Goal: Communication & Community: Share content

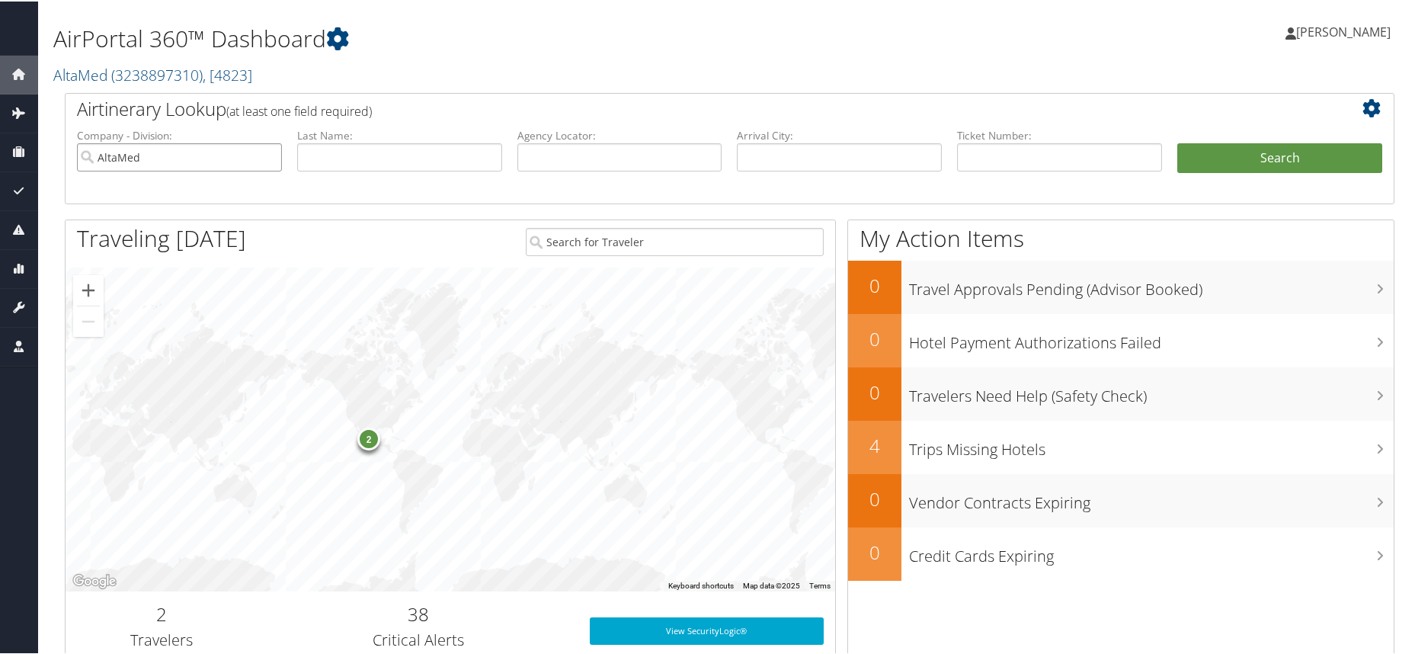
click at [268, 158] on input "AltaMed" at bounding box center [179, 156] width 205 height 28
click at [586, 155] on input "text" at bounding box center [619, 156] width 205 height 28
type input "ipkydm"
click at [1177, 142] on button "Search" at bounding box center [1279, 157] width 205 height 30
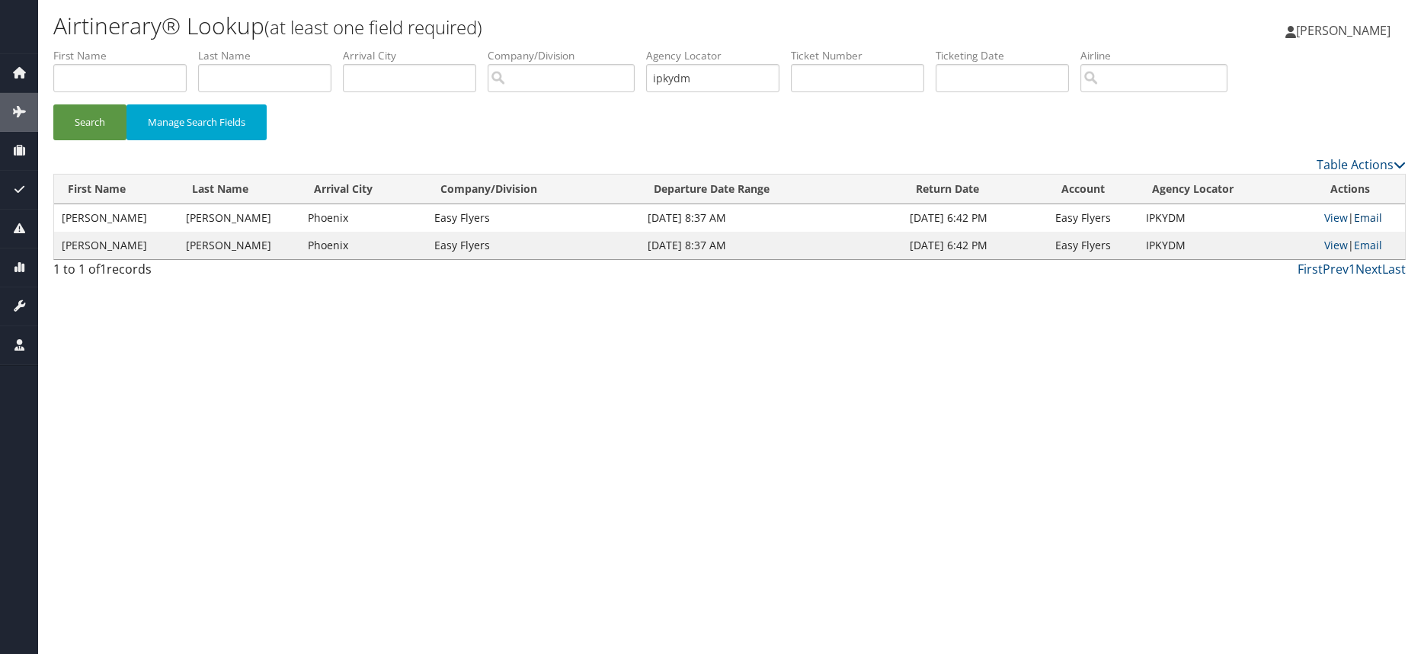
click at [1372, 218] on link "Email" at bounding box center [1368, 217] width 28 height 14
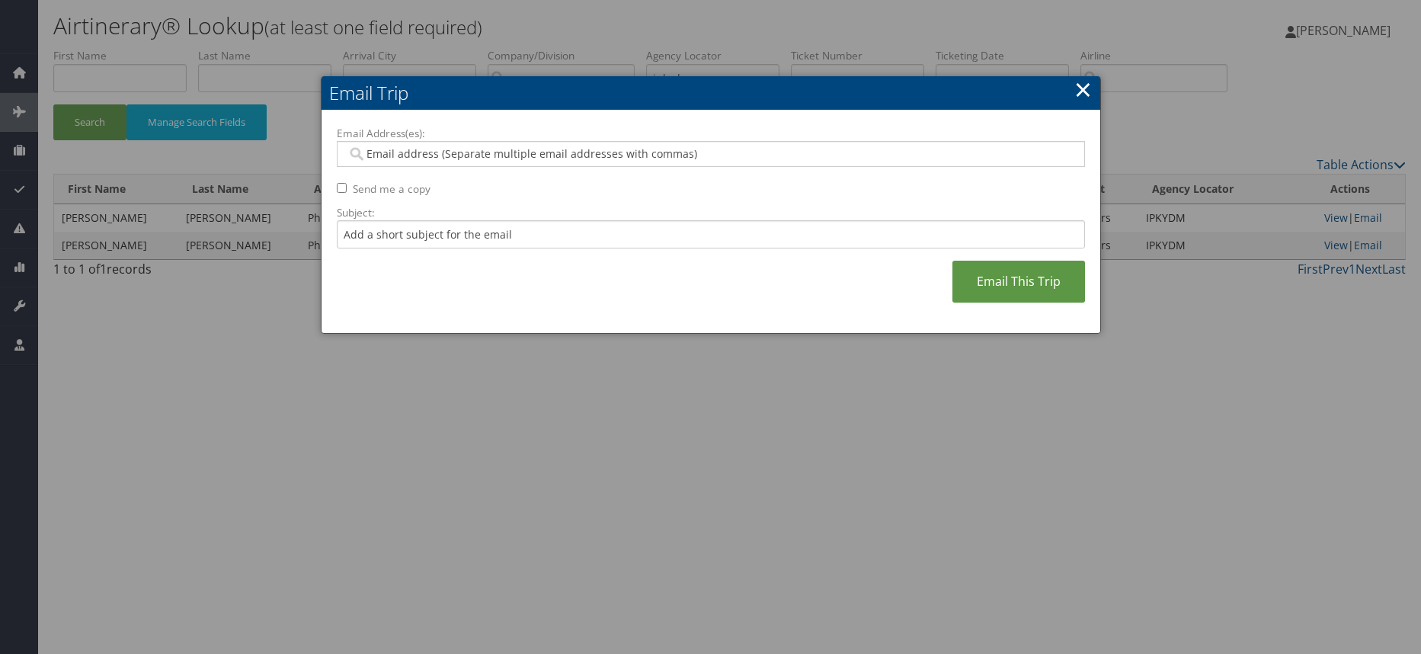
click at [553, 153] on input "Email Address(es):" at bounding box center [711, 153] width 728 height 15
type input "[PERSON_NAME]"
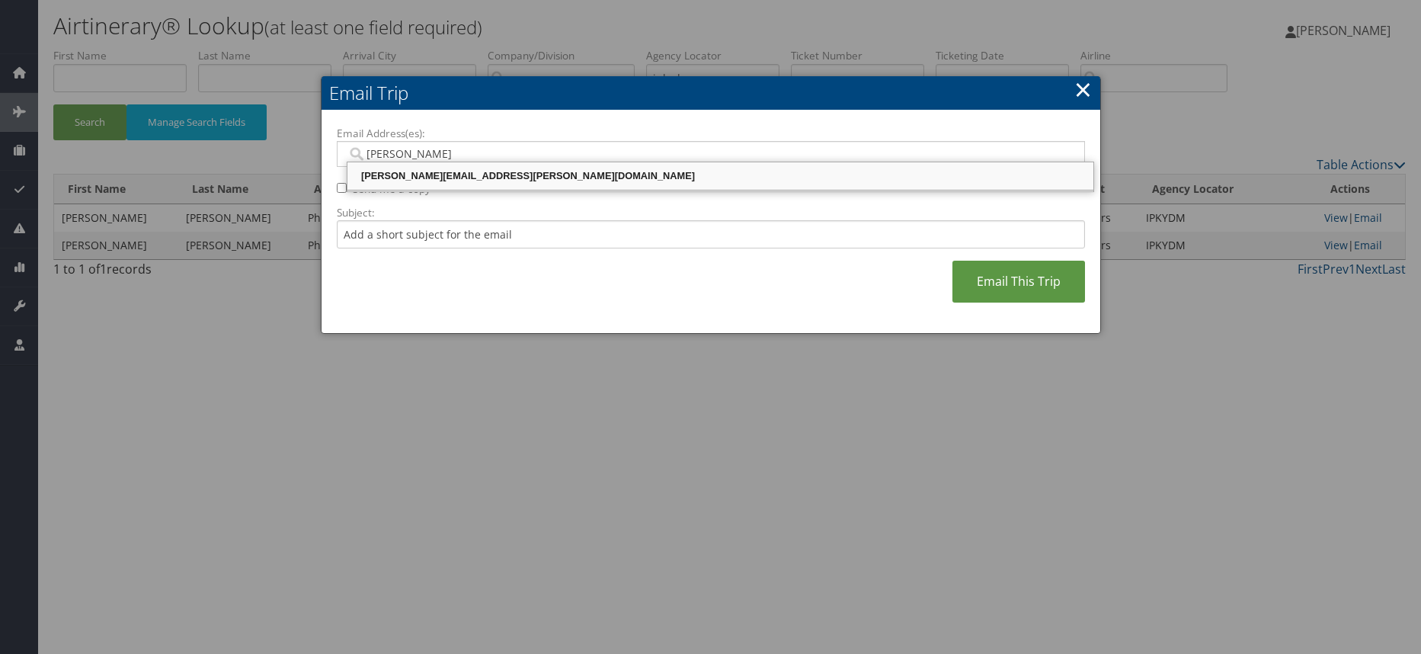
click at [551, 181] on div "[PERSON_NAME][EMAIL_ADDRESS][PERSON_NAME][DOMAIN_NAME]" at bounding box center [720, 175] width 741 height 15
type input "[PERSON_NAME][EMAIL_ADDRESS][PERSON_NAME][DOMAIN_NAME]"
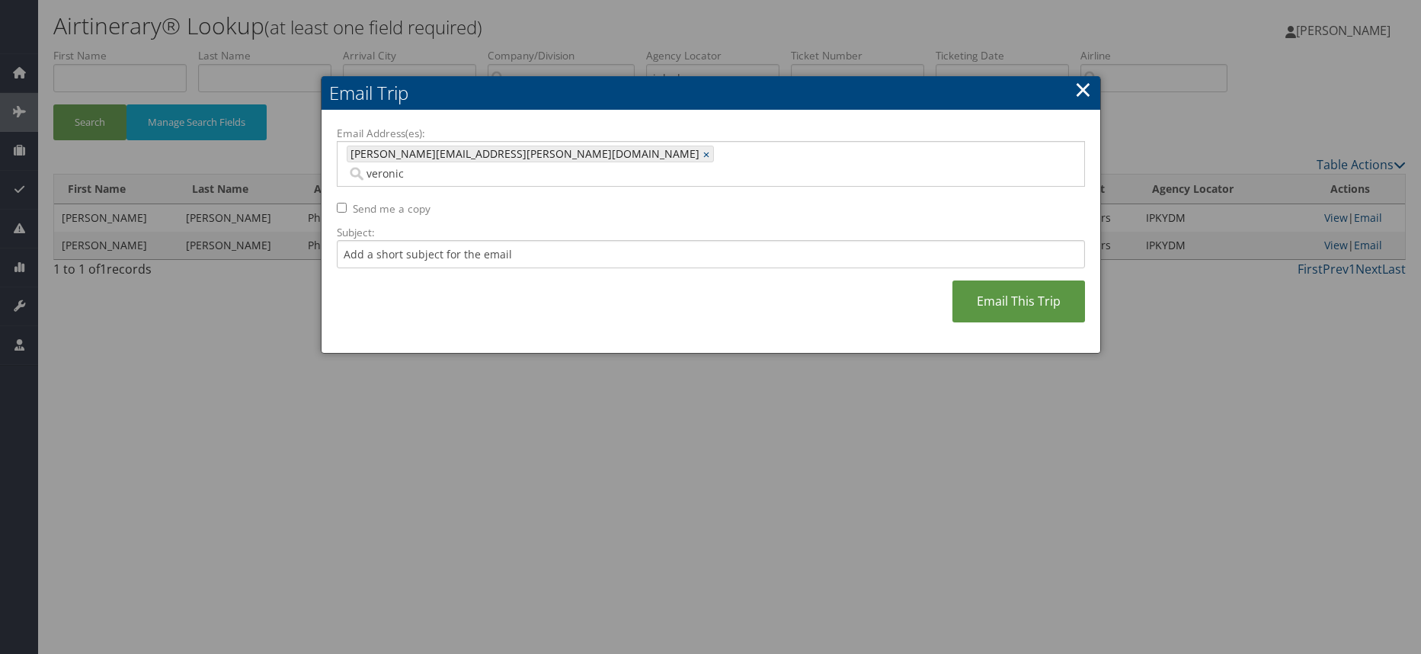
type input "[PERSON_NAME]"
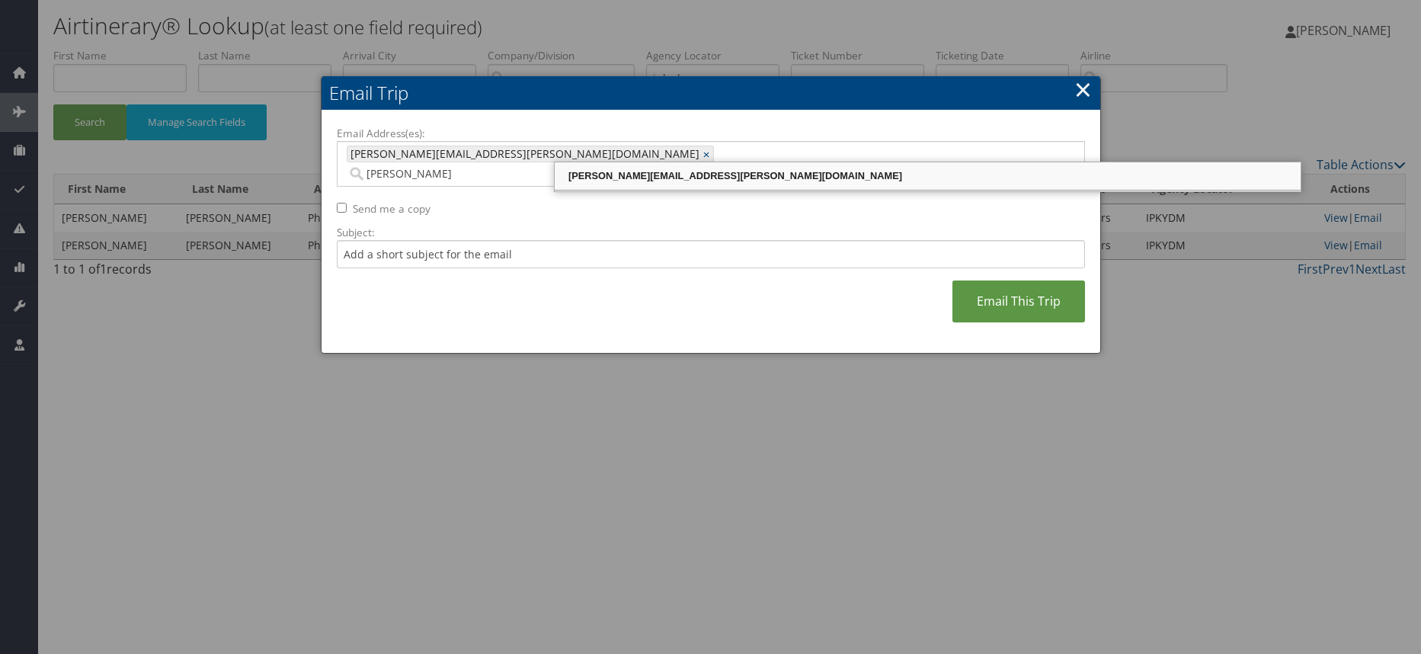
click at [624, 177] on div "[PERSON_NAME][EMAIL_ADDRESS][PERSON_NAME][DOMAIN_NAME]" at bounding box center [927, 175] width 741 height 15
type input "[PERSON_NAME][EMAIL_ADDRESS][PERSON_NAME][DOMAIN_NAME], [PERSON_NAME][EMAIL_ADD…"
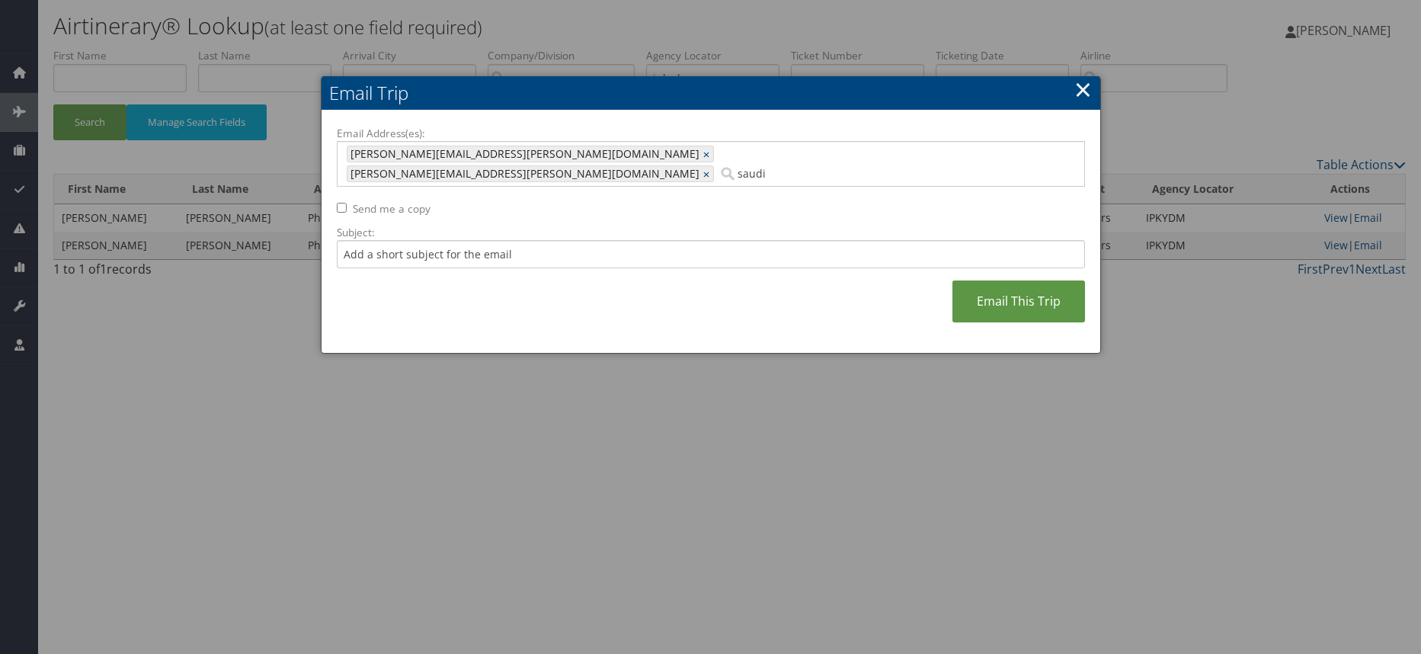
type input "saudia"
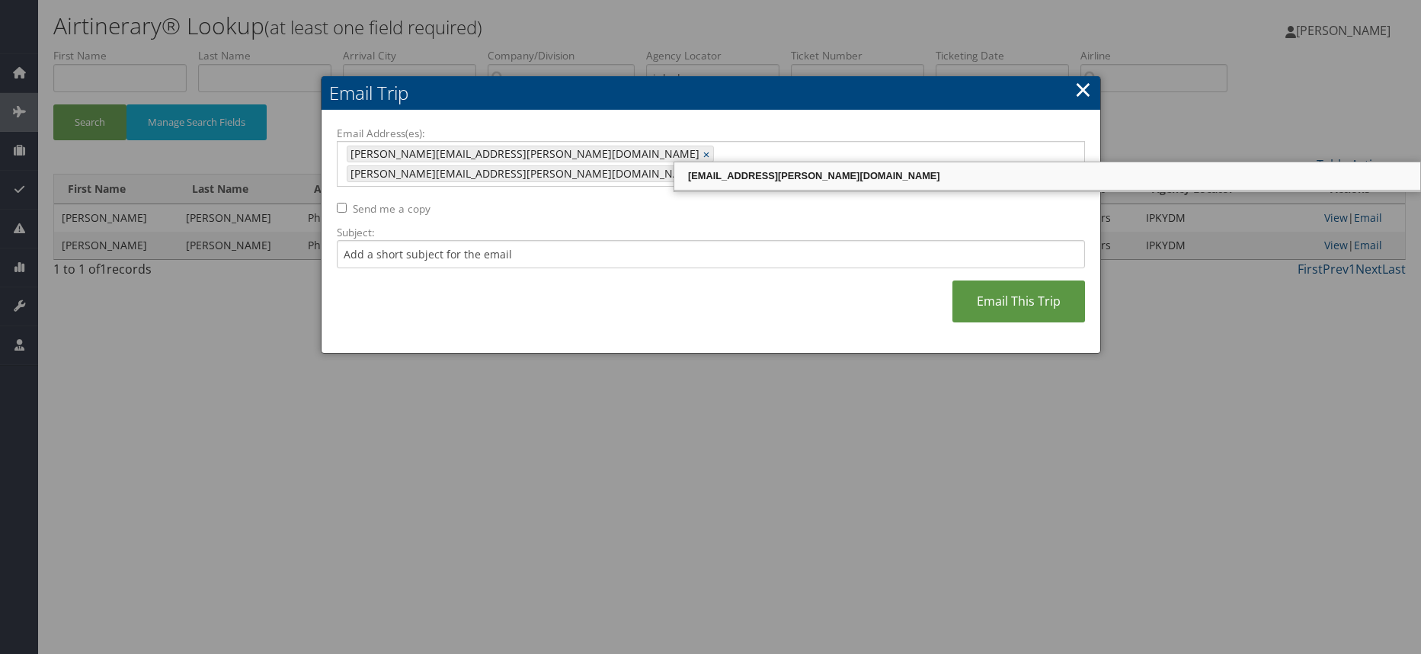
click at [838, 172] on div "[EMAIL_ADDRESS][PERSON_NAME][DOMAIN_NAME]" at bounding box center [1047, 175] width 741 height 15
type input "[PERSON_NAME][EMAIL_ADDRESS][PERSON_NAME][DOMAIN_NAME], [PERSON_NAME][EMAIL_ADD…"
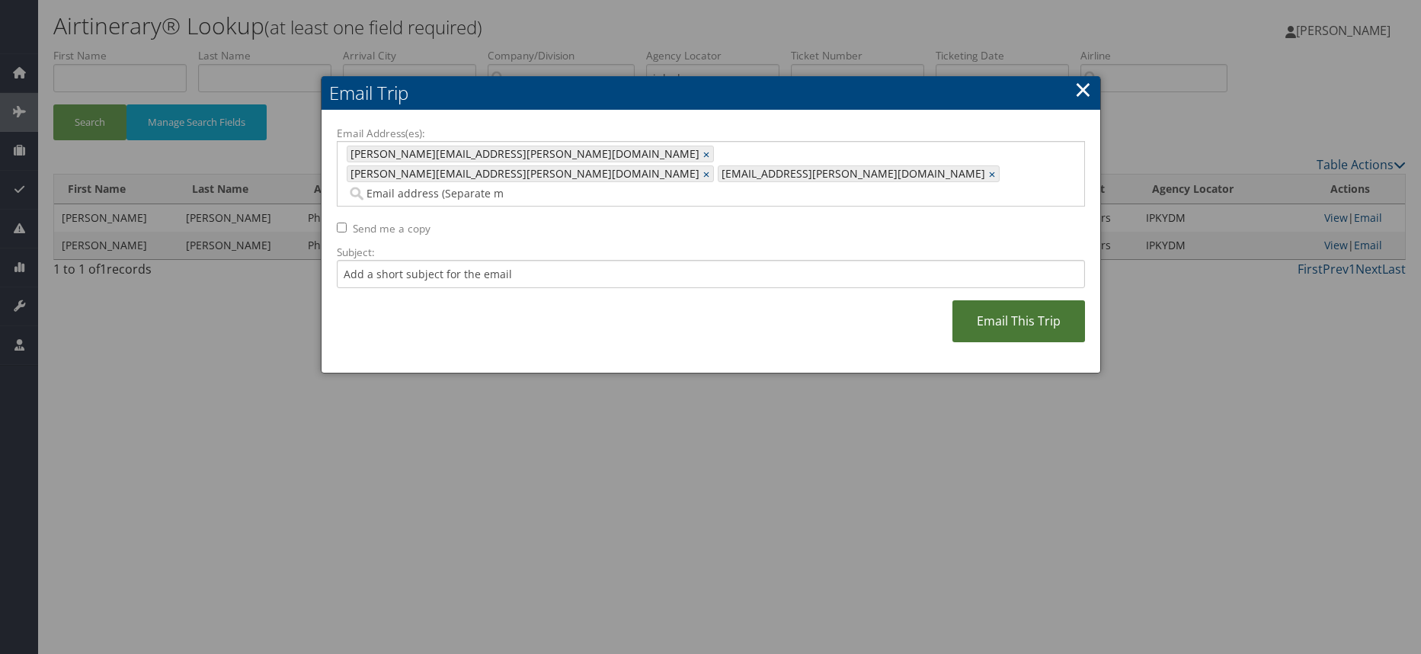
click at [991, 300] on link "Email This Trip" at bounding box center [1019, 321] width 133 height 42
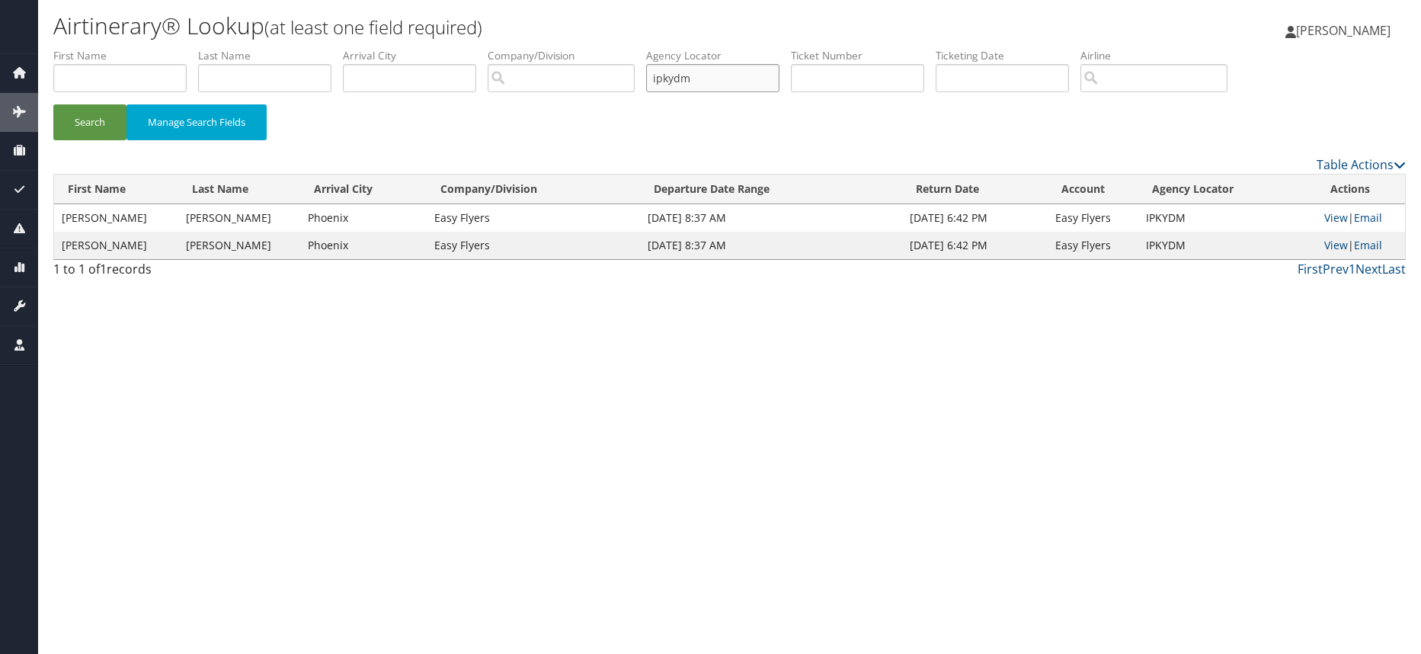
drag, startPoint x: 694, startPoint y: 78, endPoint x: 572, endPoint y: 91, distance: 123.4
click at [572, 48] on ul "First Name Last Name Departure City Arrival City Company/Division Airport/City …" at bounding box center [729, 48] width 1353 height 0
type input "olfvxb"
click at [53, 104] on button "Search" at bounding box center [89, 122] width 73 height 36
click at [1369, 213] on link "Email" at bounding box center [1368, 217] width 28 height 14
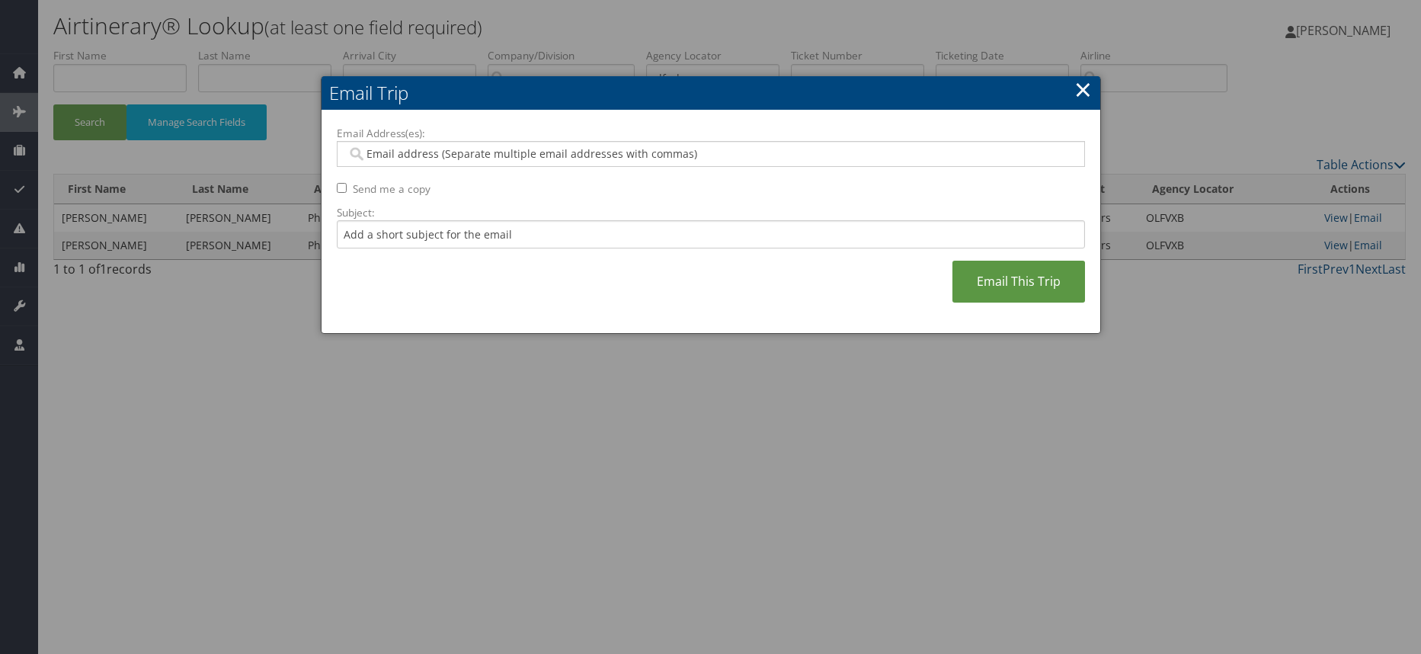
click at [691, 152] on input "Email Address(es):" at bounding box center [711, 153] width 728 height 15
paste input "[EMAIL_ADDRESS][PERSON_NAME][DOMAIN_NAME], [PERSON_NAME][DOMAIN_NAME][EMAIL_ADD…"
type input "[EMAIL_ADDRESS][PERSON_NAME][DOMAIN_NAME], [PERSON_NAME][DOMAIN_NAME][EMAIL_ADD…"
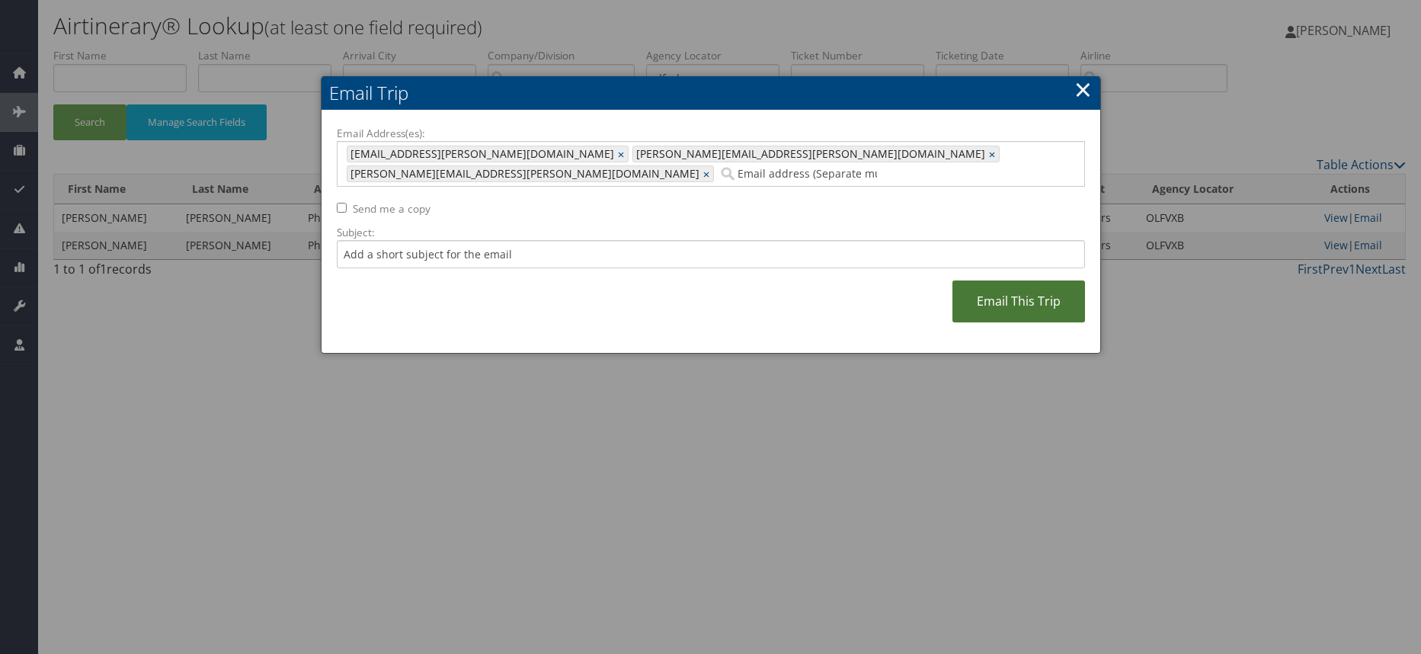
click at [997, 281] on link "Email This Trip" at bounding box center [1019, 301] width 133 height 42
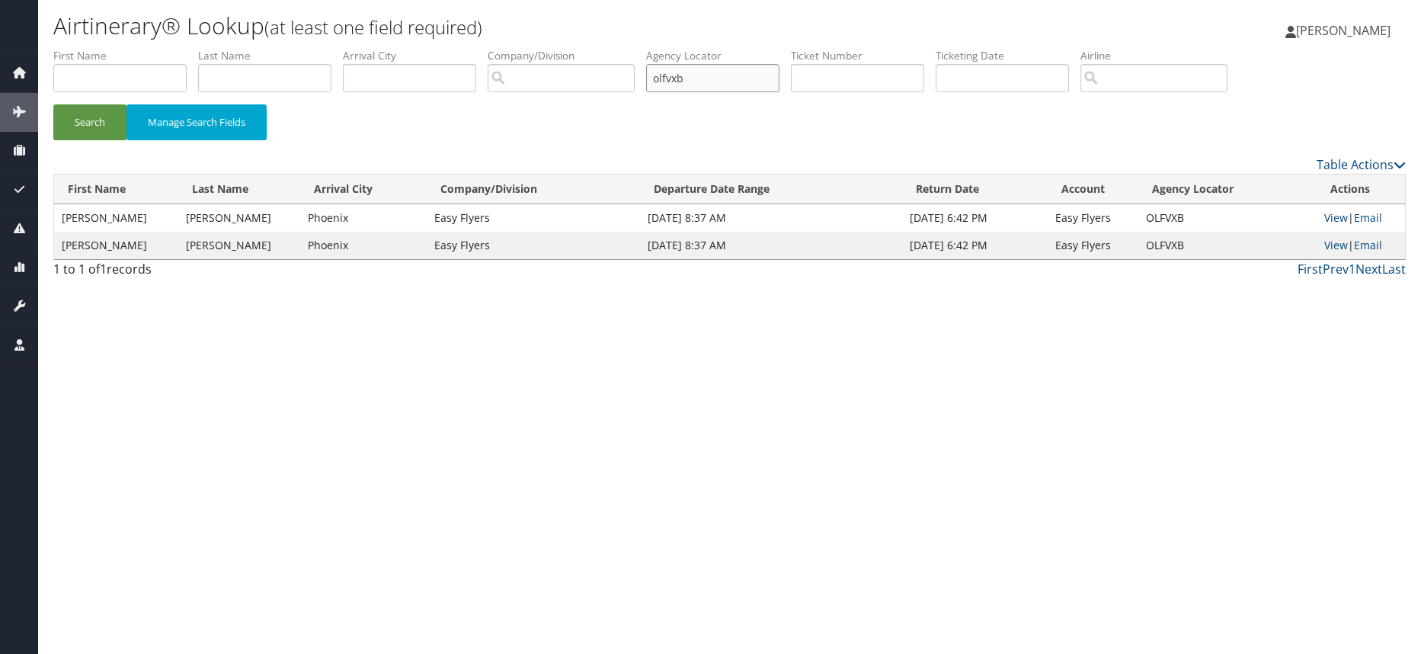
drag, startPoint x: 692, startPoint y: 81, endPoint x: 536, endPoint y: 82, distance: 155.5
click at [536, 48] on ul "First Name Last Name Departure City Arrival City Company/Division Airport/City …" at bounding box center [729, 48] width 1353 height 0
type input "jkukmm"
click at [53, 104] on button "Search" at bounding box center [89, 122] width 73 height 36
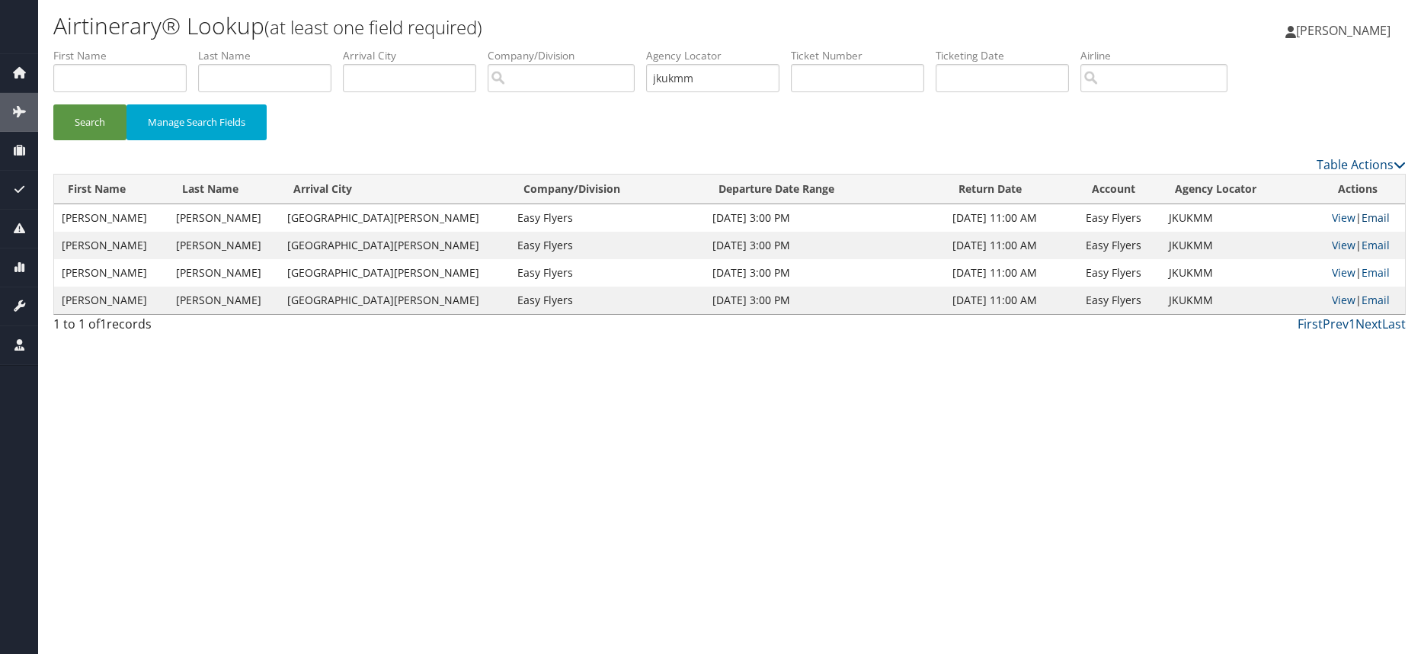
click at [1369, 216] on link "Email" at bounding box center [1376, 217] width 28 height 14
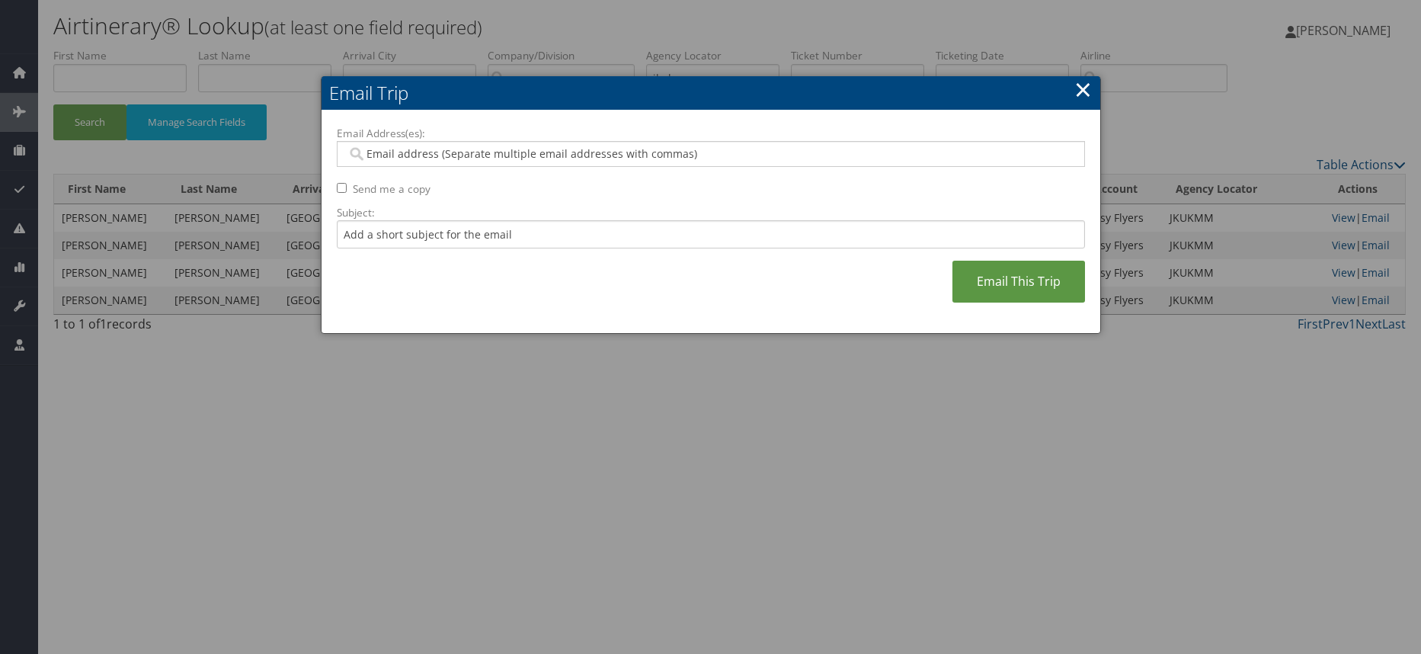
click at [470, 158] on input "Email Address(es):" at bounding box center [711, 153] width 728 height 15
paste input "[EMAIL_ADDRESS][PERSON_NAME][DOMAIN_NAME], [PERSON_NAME][DOMAIN_NAME][EMAIL_ADD…"
type input "[EMAIL_ADDRESS][PERSON_NAME][DOMAIN_NAME], [PERSON_NAME][DOMAIN_NAME][EMAIL_ADD…"
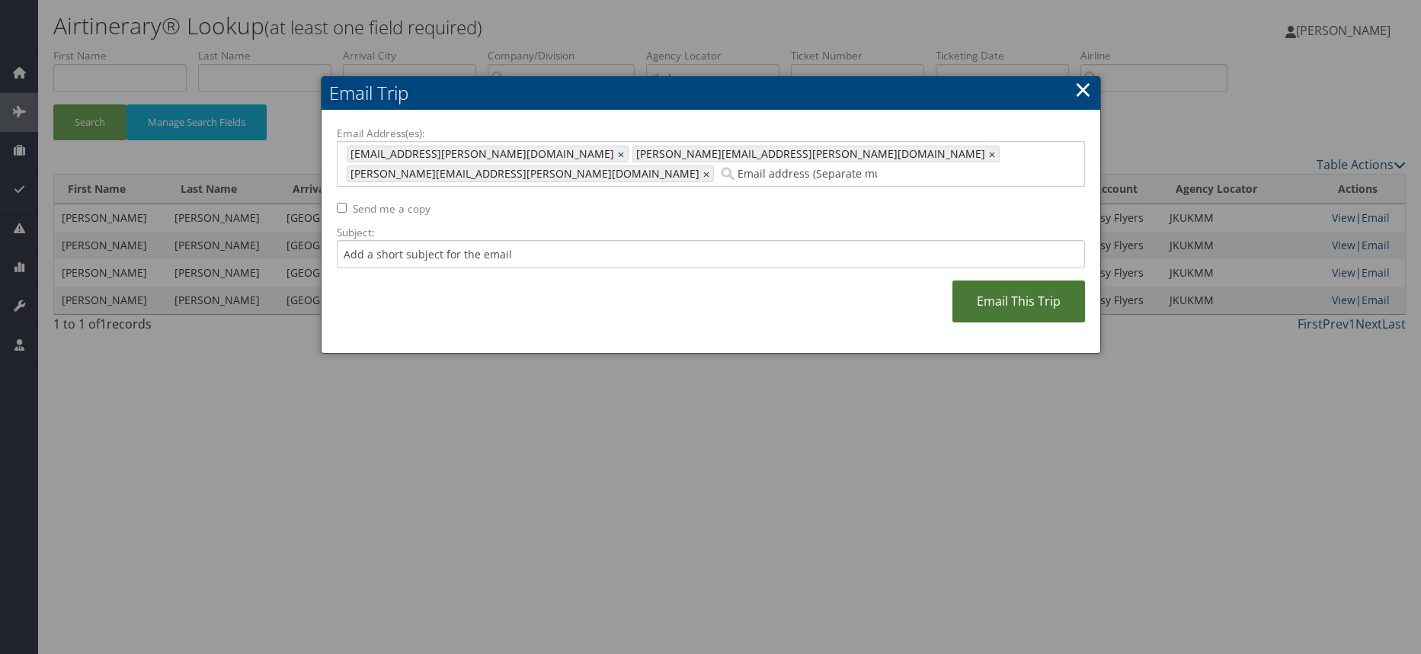
click at [1017, 287] on link "Email This Trip" at bounding box center [1019, 301] width 133 height 42
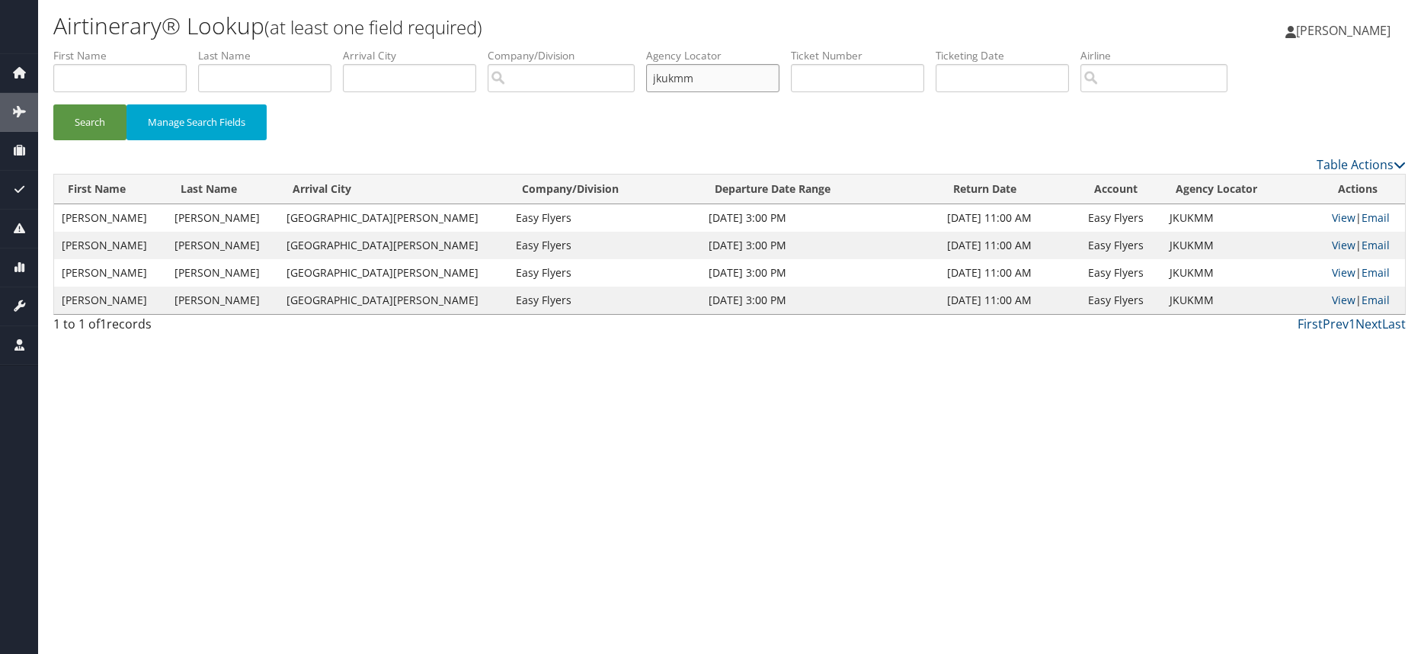
drag, startPoint x: 741, startPoint y: 84, endPoint x: 578, endPoint y: 83, distance: 163.8
click at [578, 48] on ul "First Name Last Name Departure City Arrival City Company/Division Airport/City …" at bounding box center [729, 48] width 1353 height 0
type input "ohevsb"
click at [53, 104] on button "Search" at bounding box center [89, 122] width 73 height 36
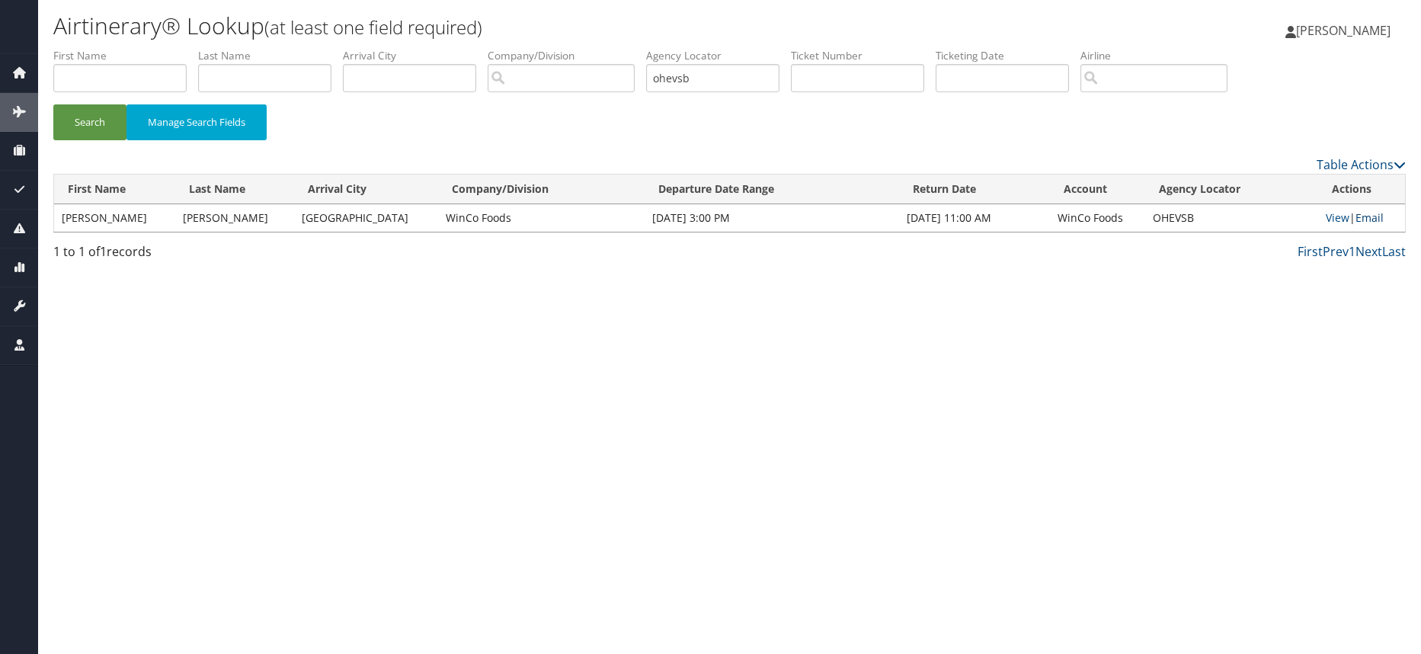
click at [1363, 219] on link "Email" at bounding box center [1370, 217] width 28 height 14
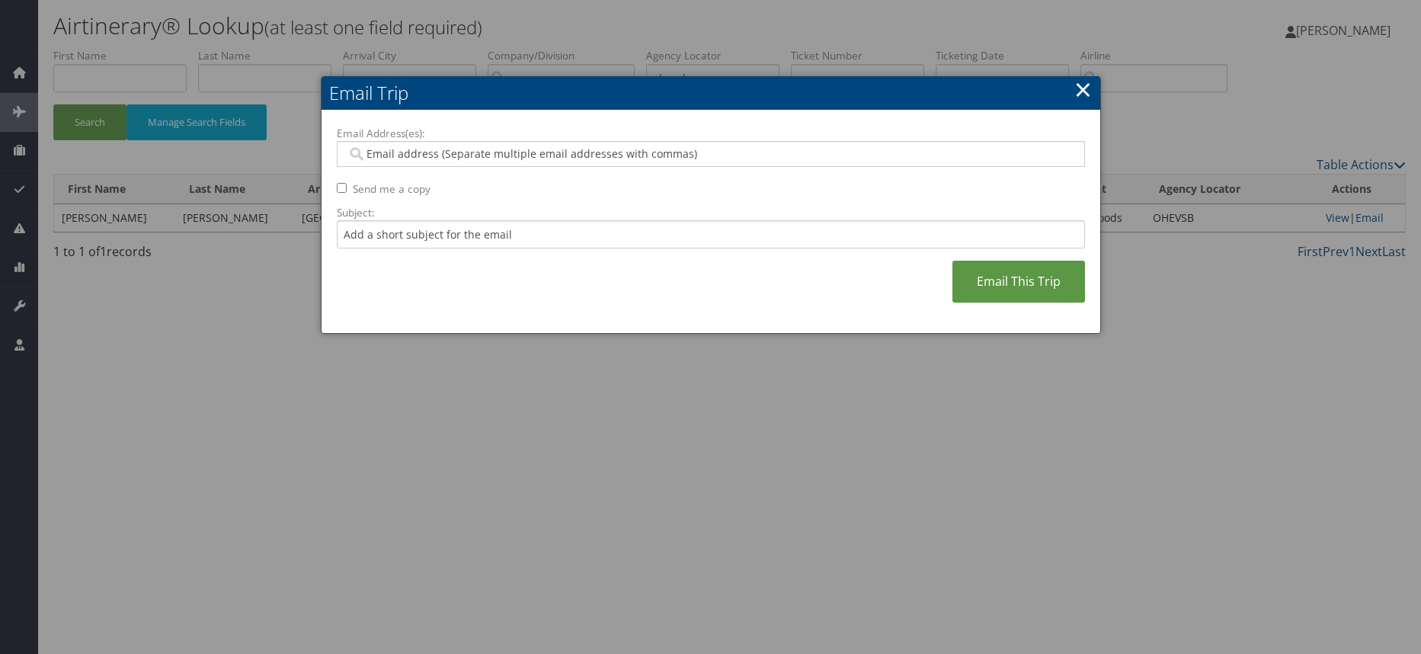
click at [538, 160] on input "Email Address(es):" at bounding box center [711, 153] width 728 height 15
paste input "[EMAIL_ADDRESS][PERSON_NAME][DOMAIN_NAME], [PERSON_NAME][DOMAIN_NAME][EMAIL_ADD…"
type input "[EMAIL_ADDRESS][PERSON_NAME][DOMAIN_NAME], [PERSON_NAME][DOMAIN_NAME][EMAIL_ADD…"
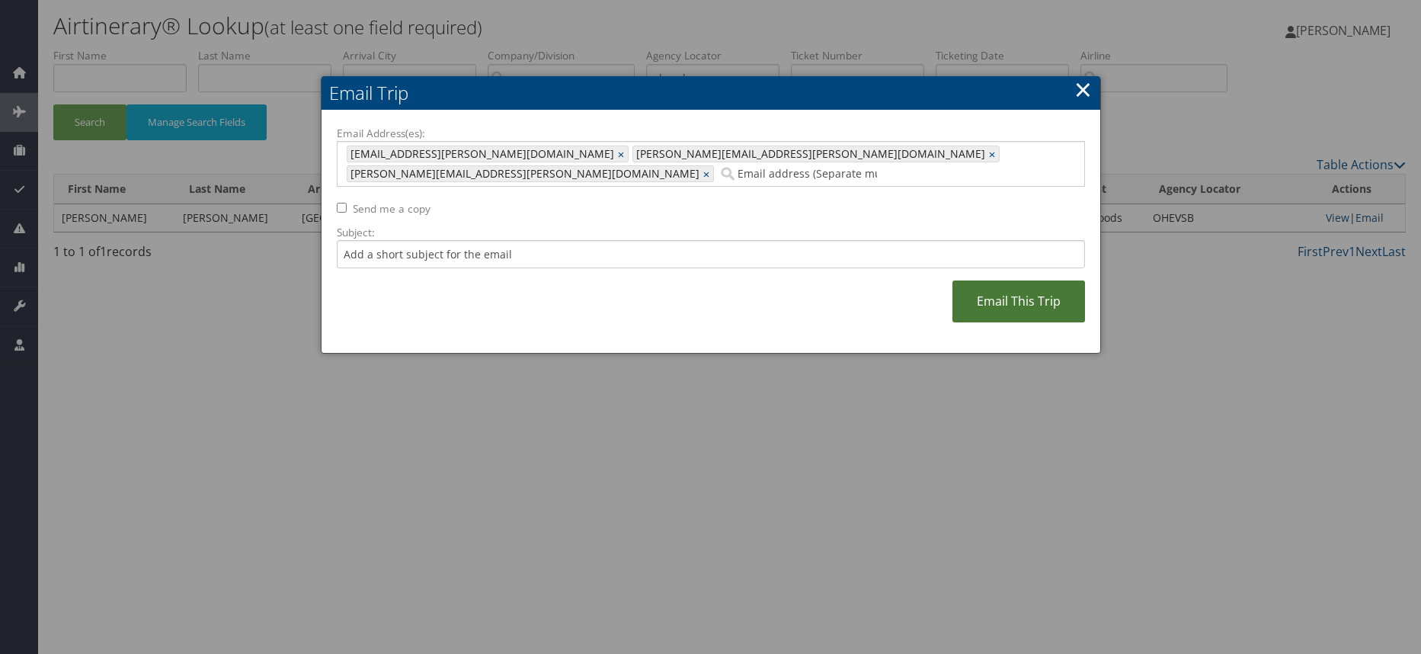
click at [1042, 281] on link "Email This Trip" at bounding box center [1019, 301] width 133 height 42
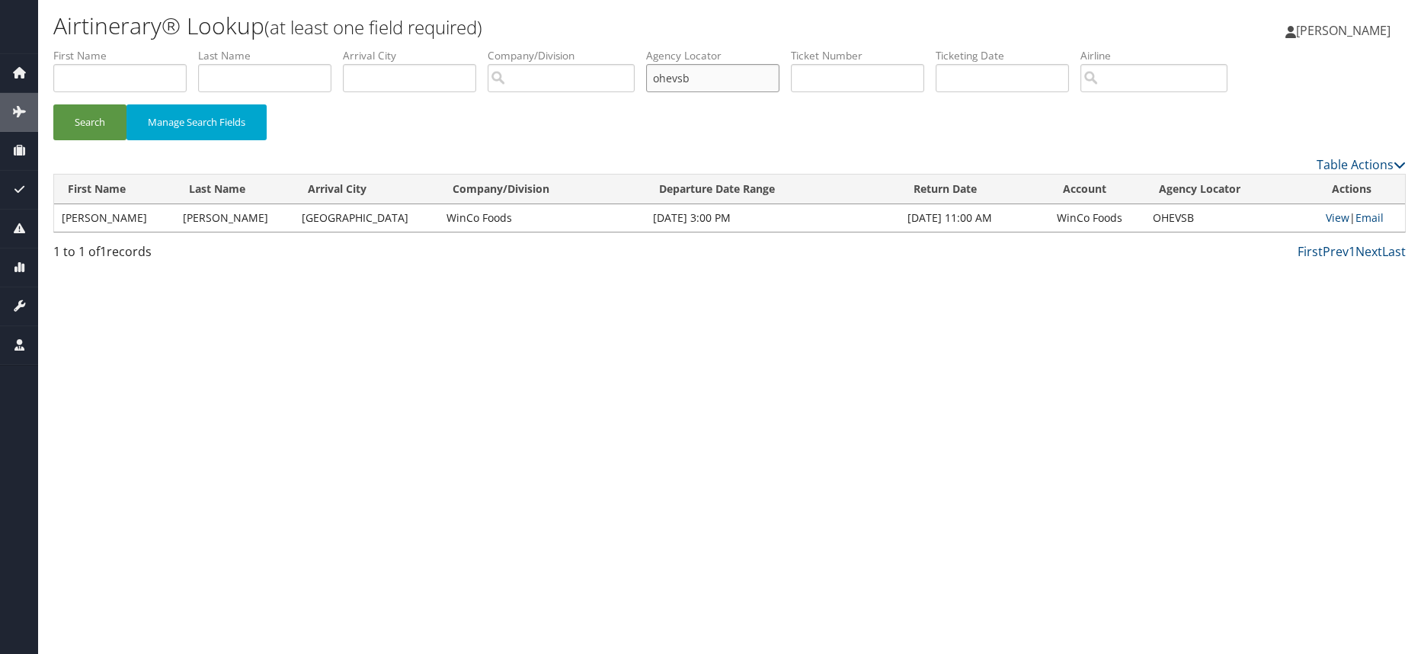
drag, startPoint x: 729, startPoint y: 89, endPoint x: 599, endPoint y: 78, distance: 130.7
click at [599, 48] on ul "First Name Last Name Departure City Arrival City Company/Division Airport/City …" at bounding box center [729, 48] width 1353 height 0
type input "flqphe"
click at [53, 104] on button "Search" at bounding box center [89, 122] width 73 height 36
click at [1363, 214] on link "Email" at bounding box center [1369, 217] width 28 height 14
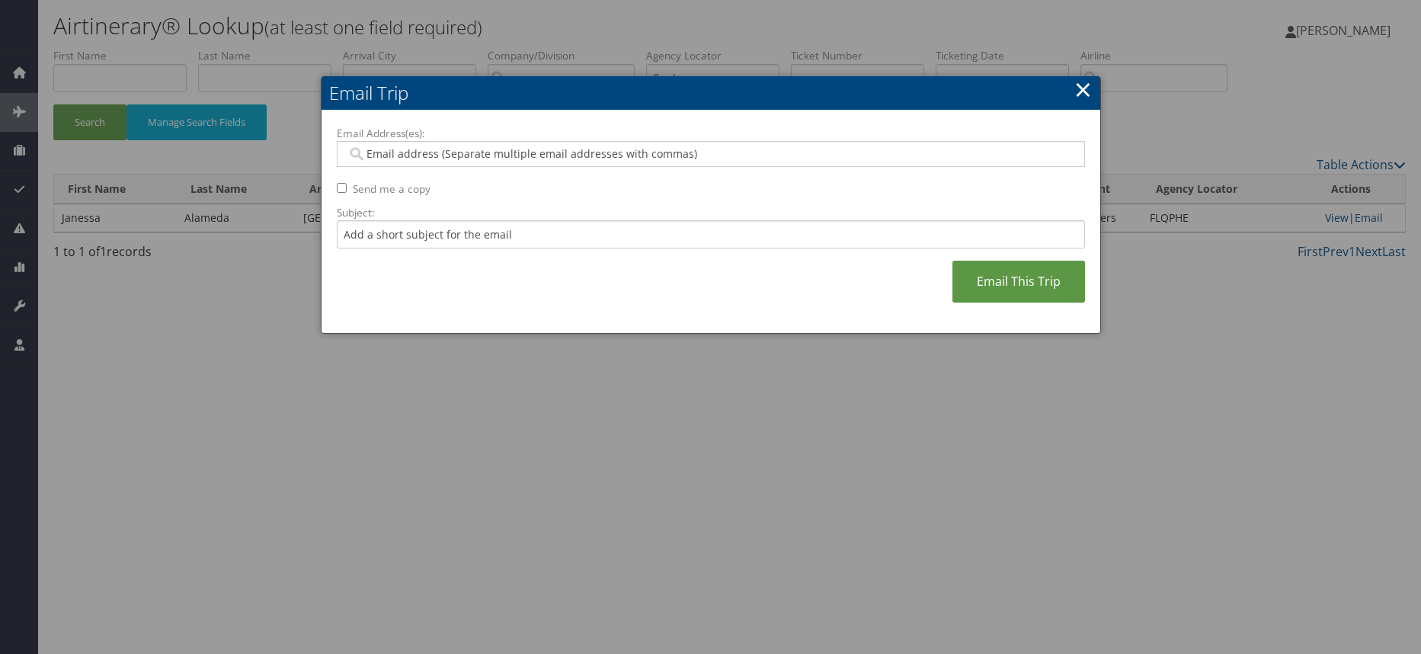
click at [508, 156] on input "Email Address(es):" at bounding box center [711, 153] width 728 height 15
paste input "[EMAIL_ADDRESS][PERSON_NAME][DOMAIN_NAME], [PERSON_NAME][DOMAIN_NAME][EMAIL_ADD…"
type input "[EMAIL_ADDRESS][PERSON_NAME][DOMAIN_NAME], [PERSON_NAME][DOMAIN_NAME][EMAIL_ADD…"
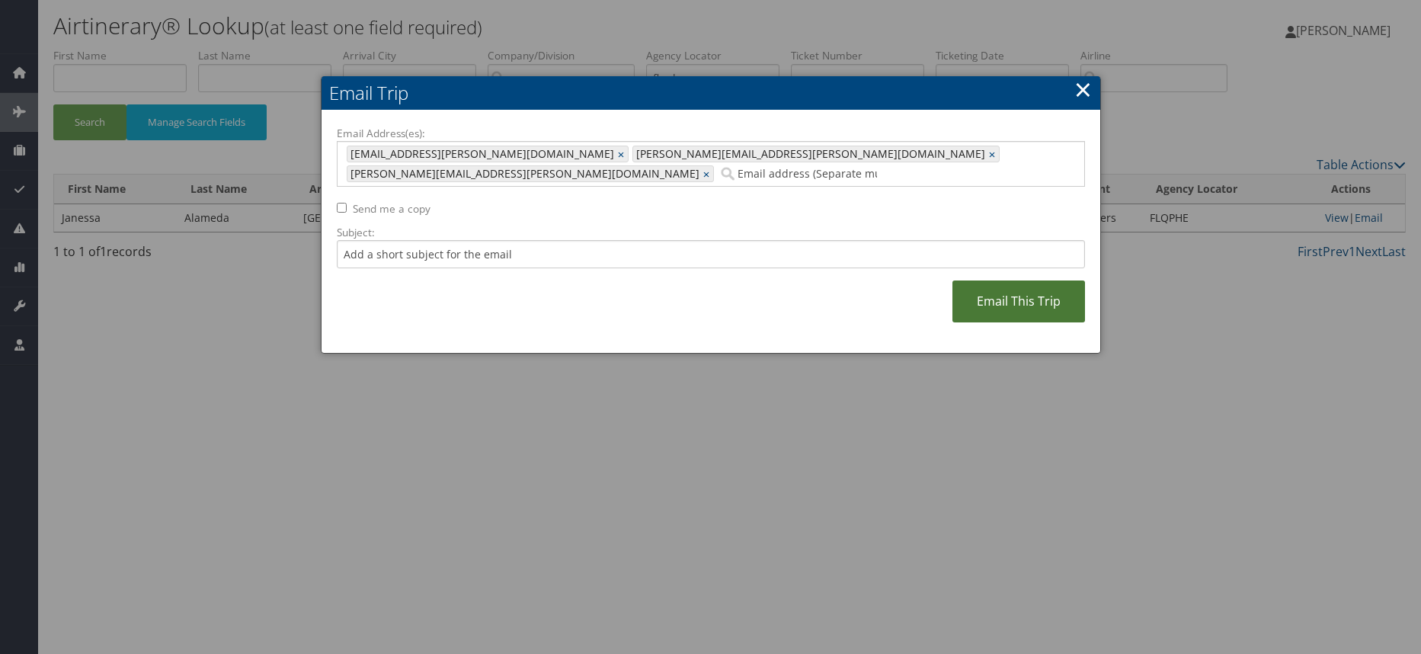
click at [1016, 280] on link "Email This Trip" at bounding box center [1019, 301] width 133 height 42
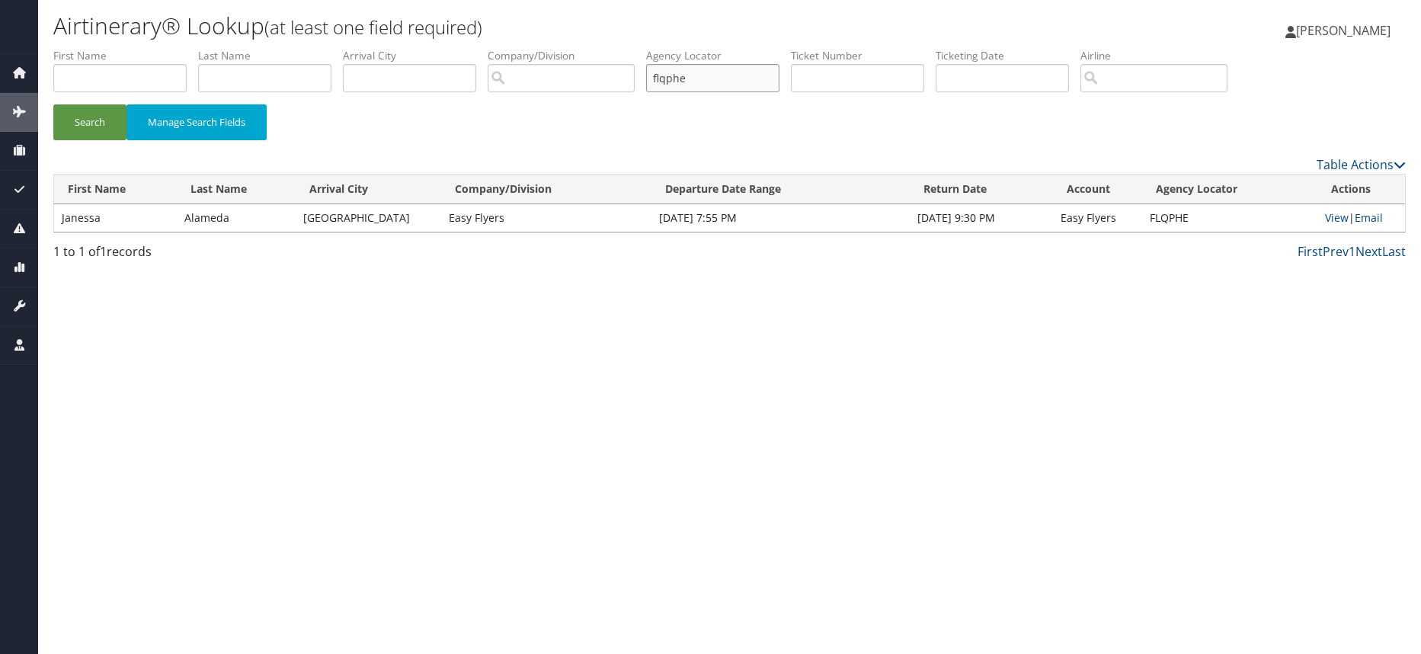
drag, startPoint x: 749, startPoint y: 82, endPoint x: 597, endPoint y: 82, distance: 151.6
click at [597, 48] on ul "First Name Last Name Departure City Arrival City Company/Division Airport/City …" at bounding box center [729, 48] width 1353 height 0
type input "dpcank"
click at [53, 104] on button "Search" at bounding box center [89, 122] width 73 height 36
click at [1368, 215] on link "Email" at bounding box center [1368, 217] width 28 height 14
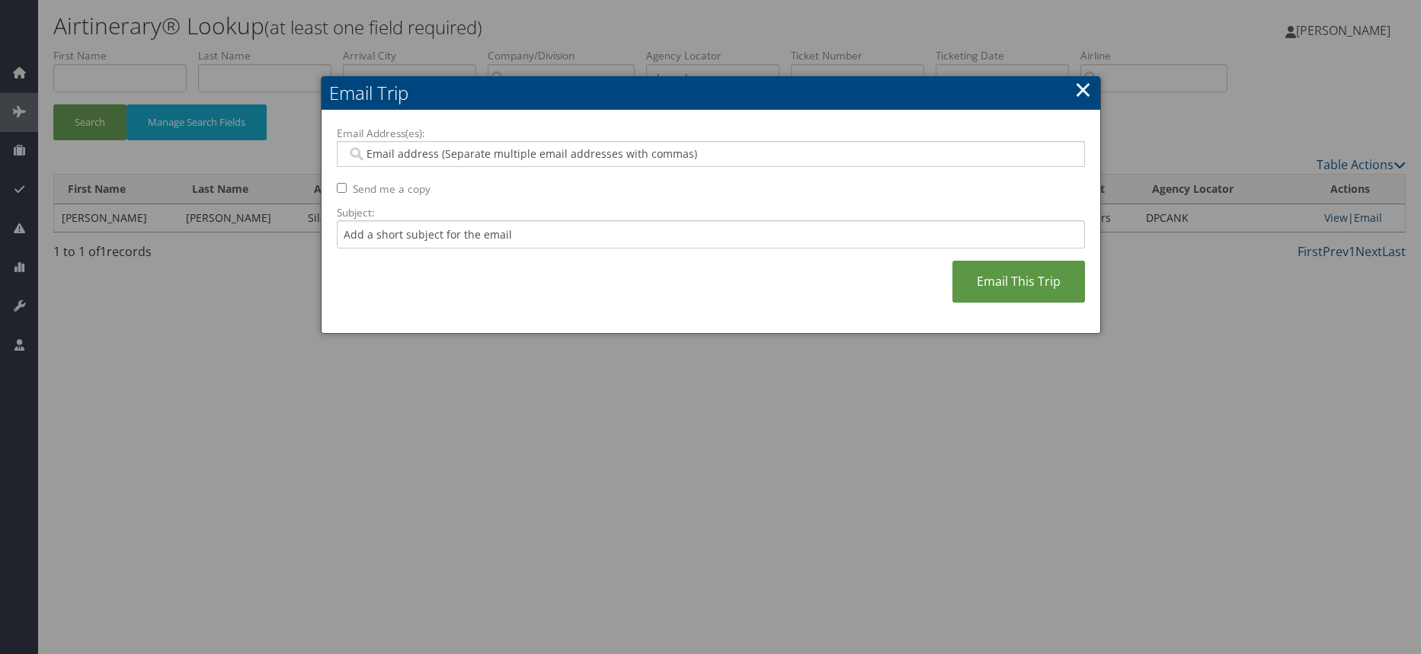
click at [619, 156] on input "Email Address(es):" at bounding box center [711, 153] width 728 height 15
paste input "[EMAIL_ADDRESS][PERSON_NAME][DOMAIN_NAME], [PERSON_NAME][DOMAIN_NAME][EMAIL_ADD…"
type input "[EMAIL_ADDRESS][PERSON_NAME][DOMAIN_NAME], [PERSON_NAME][DOMAIN_NAME][EMAIL_ADD…"
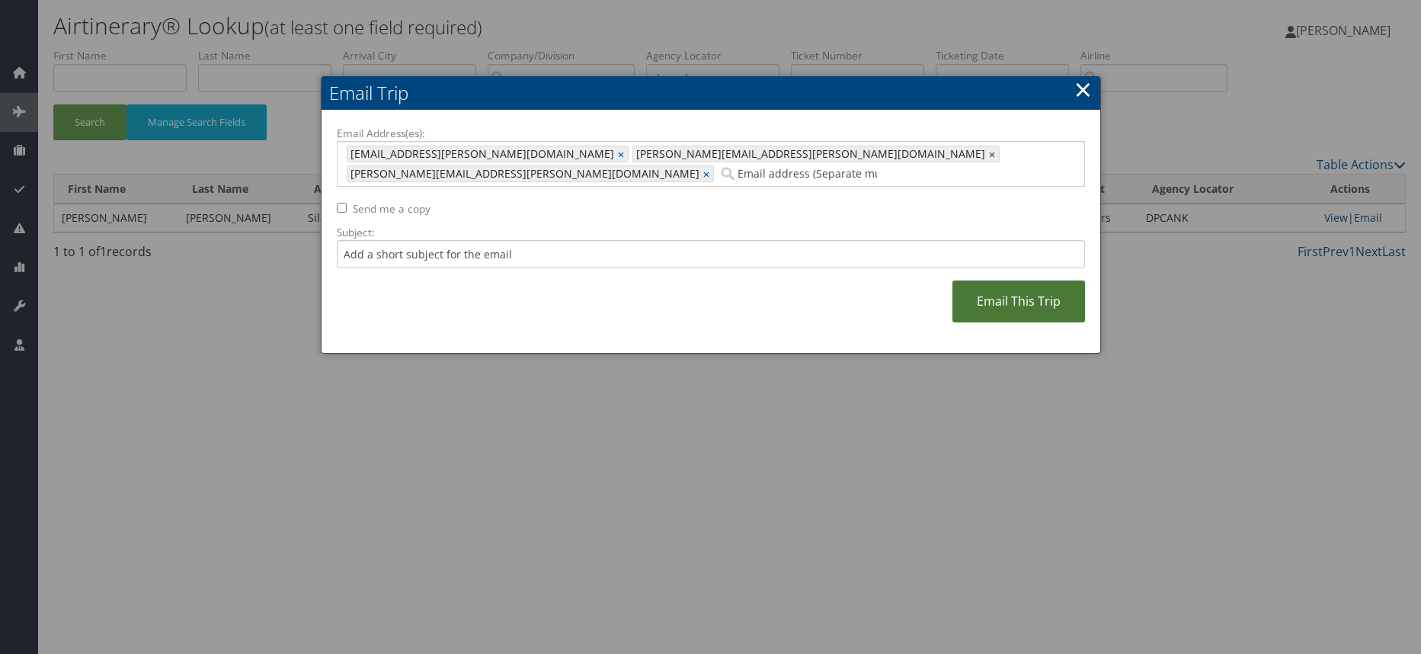
click at [1029, 280] on link "Email This Trip" at bounding box center [1019, 301] width 133 height 42
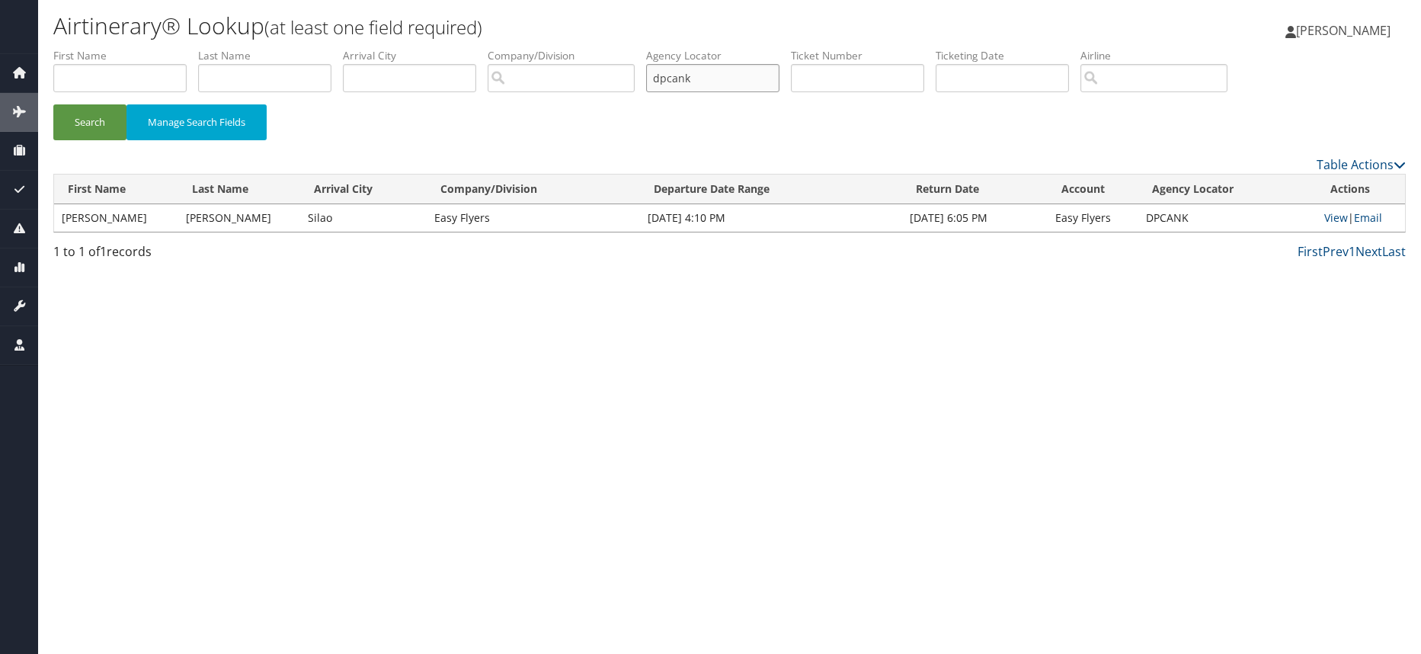
drag, startPoint x: 706, startPoint y: 82, endPoint x: 578, endPoint y: 82, distance: 127.3
click at [578, 48] on ul "First Name Last Name Departure City Arrival City Company/Division Airport/City …" at bounding box center [729, 48] width 1353 height 0
type input "i"
type input "iwutzm"
click at [53, 104] on button "Search" at bounding box center [89, 122] width 73 height 36
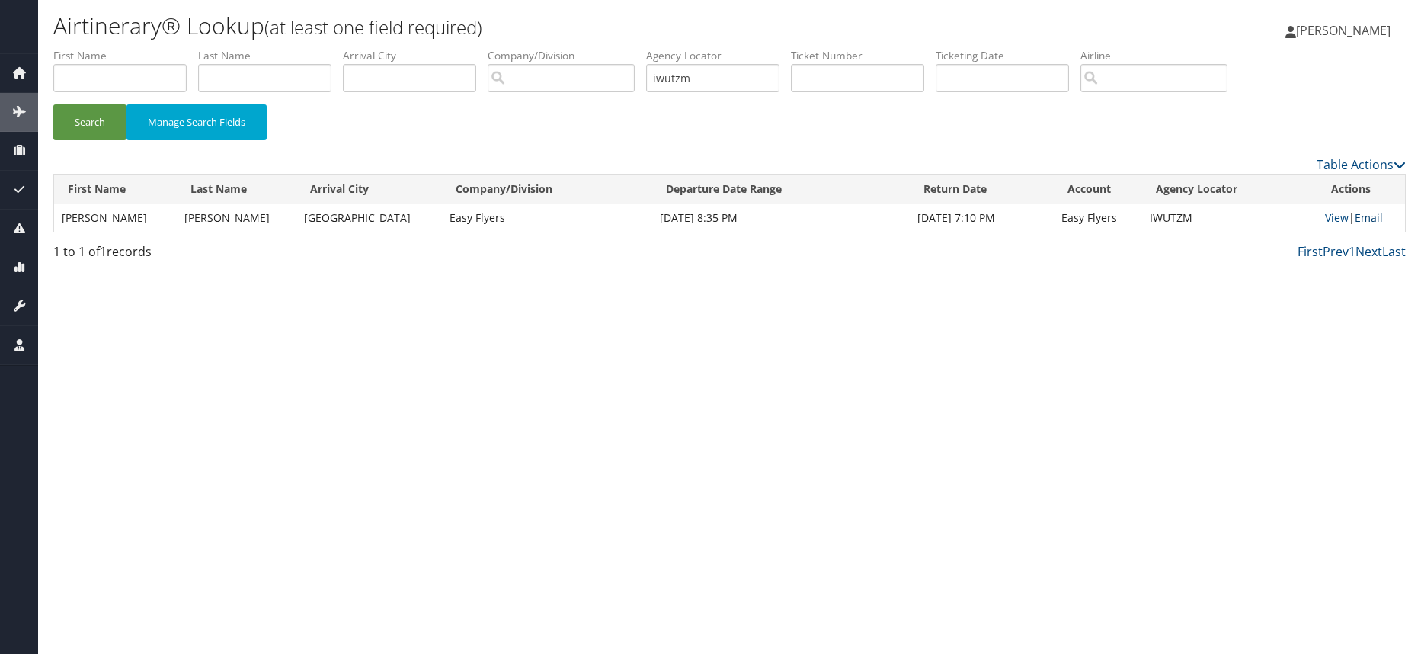
click at [1359, 212] on link "Email" at bounding box center [1369, 217] width 28 height 14
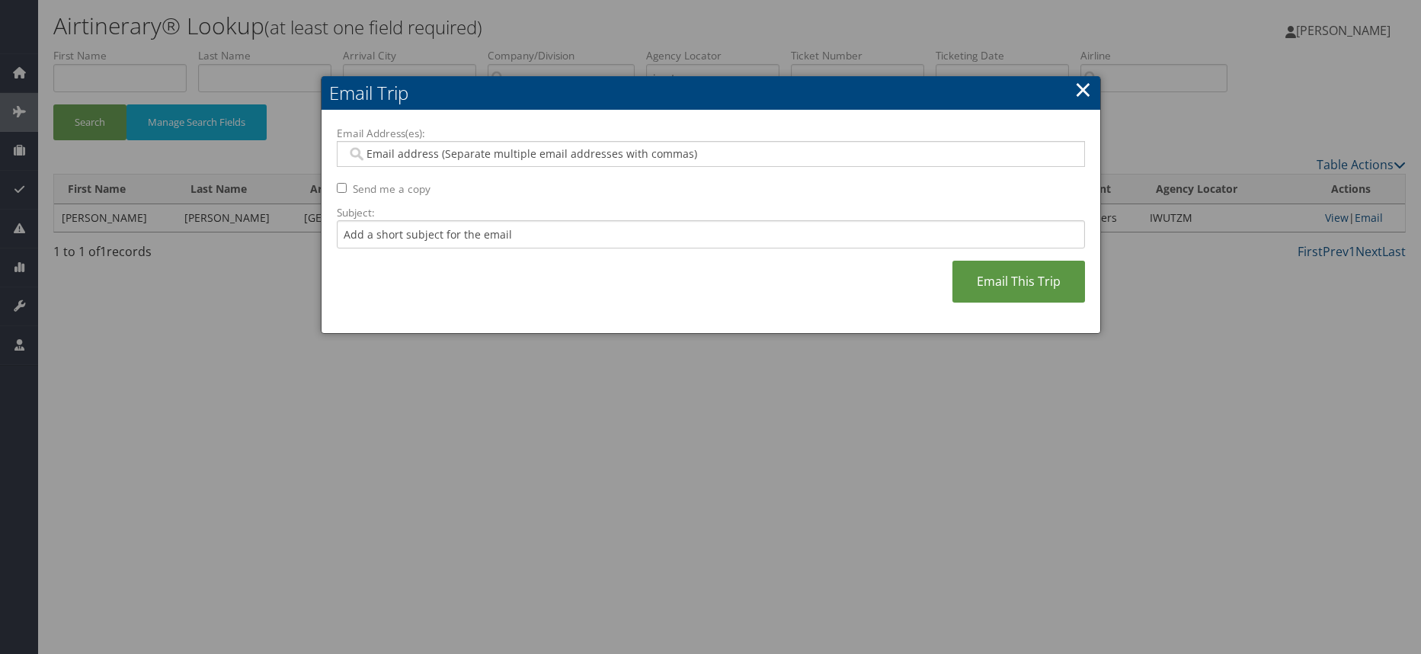
click at [492, 162] on div at bounding box center [711, 154] width 748 height 26
click at [491, 160] on input "Email Address(es):" at bounding box center [711, 153] width 728 height 15
paste input "[EMAIL_ADDRESS][PERSON_NAME][DOMAIN_NAME], [PERSON_NAME][DOMAIN_NAME][EMAIL_ADD…"
type input "[EMAIL_ADDRESS][PERSON_NAME][DOMAIN_NAME], [PERSON_NAME][DOMAIN_NAME][EMAIL_ADD…"
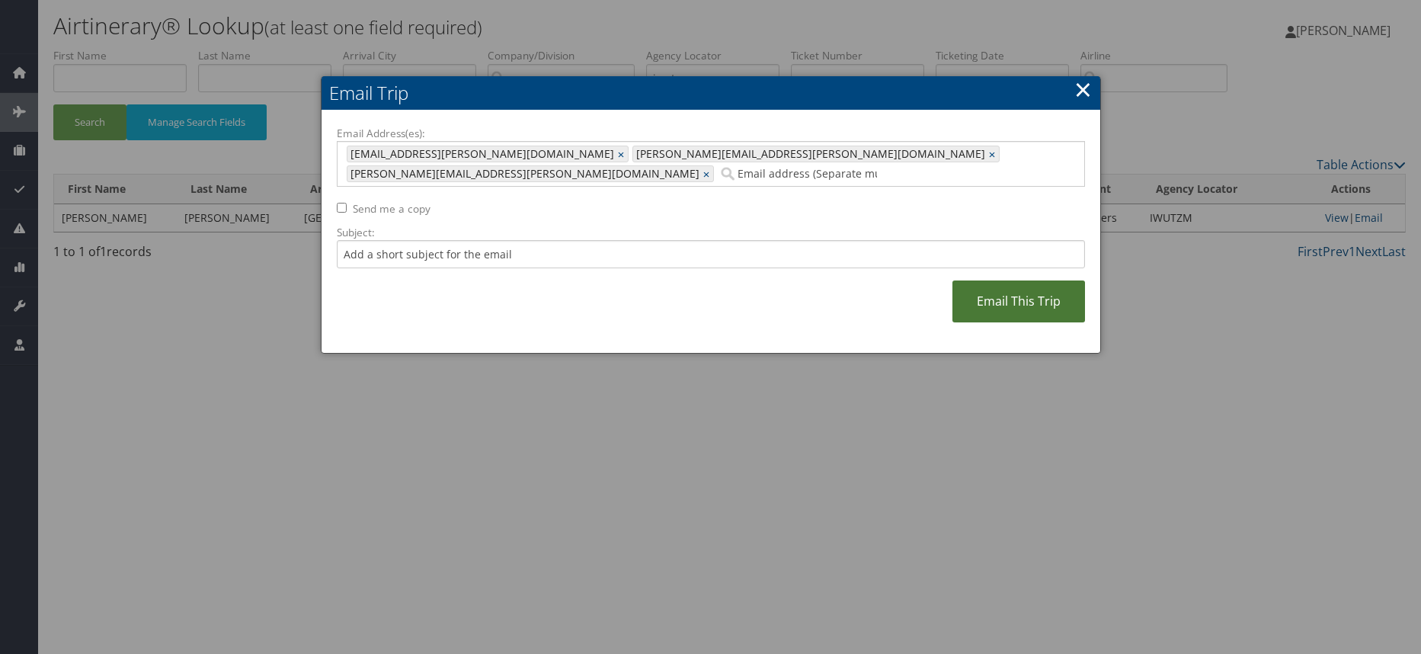
click at [1018, 286] on link "Email This Trip" at bounding box center [1019, 301] width 133 height 42
